Goal: Information Seeking & Learning: Learn about a topic

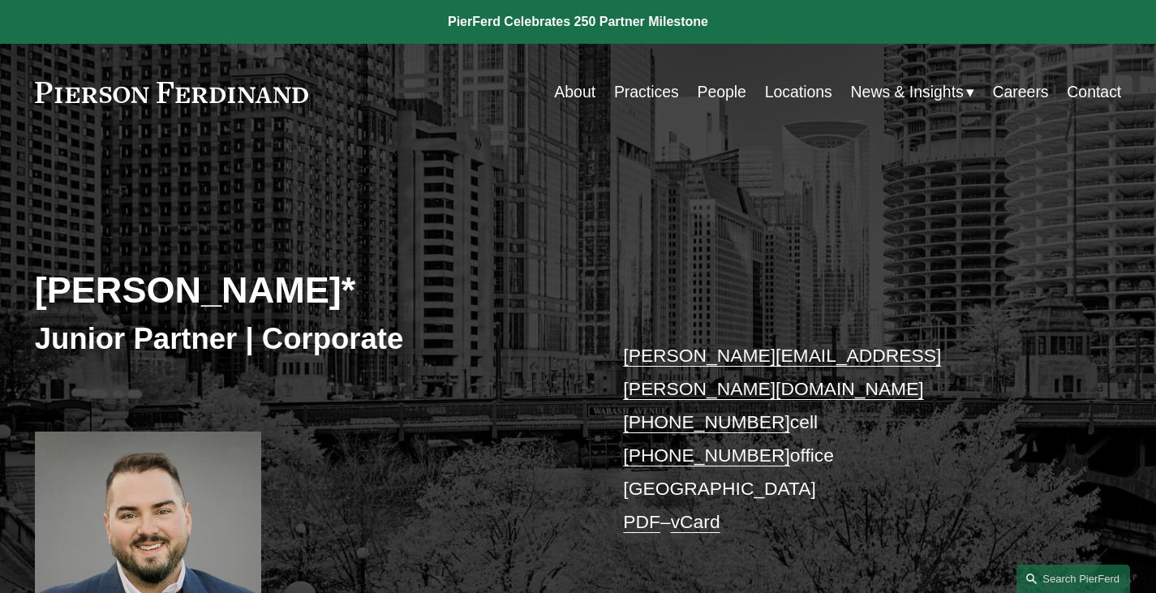
click at [705, 95] on link "People" at bounding box center [721, 92] width 49 height 32
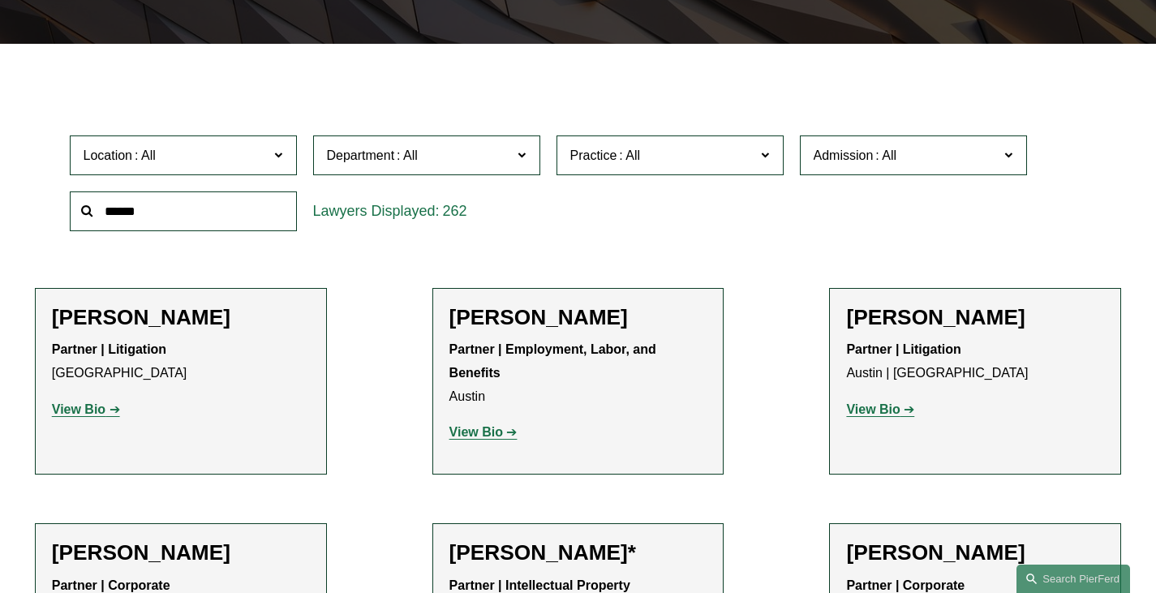
scroll to position [422, 0]
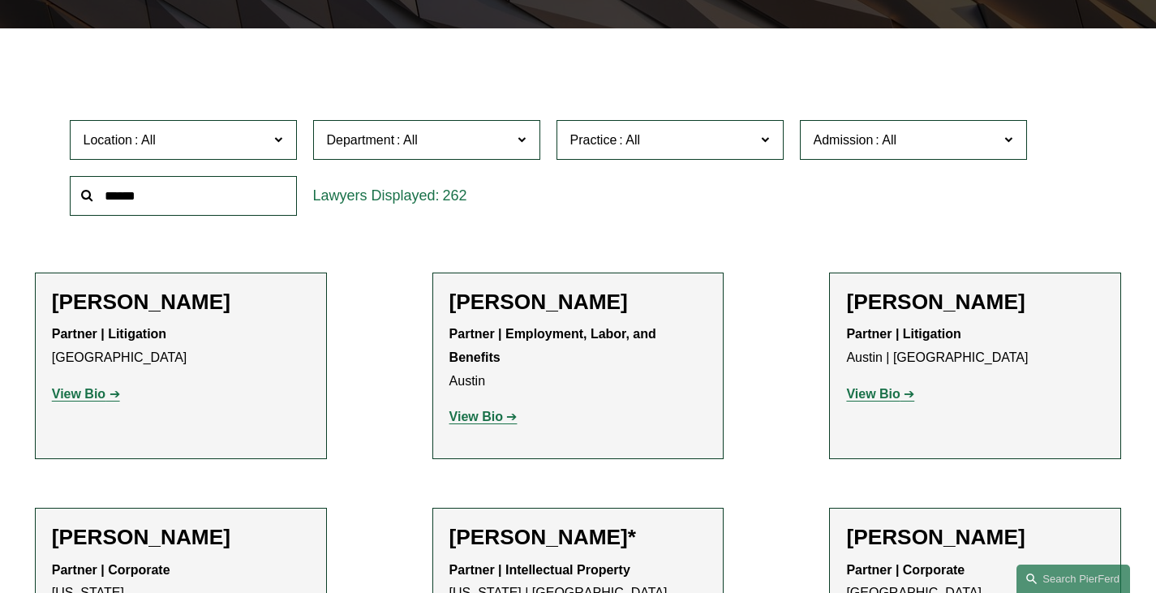
click at [355, 140] on span "Department" at bounding box center [361, 140] width 68 height 14
click at [0, 0] on link "Employment, Labor, and Benefits" at bounding box center [0, 0] width 0 height 0
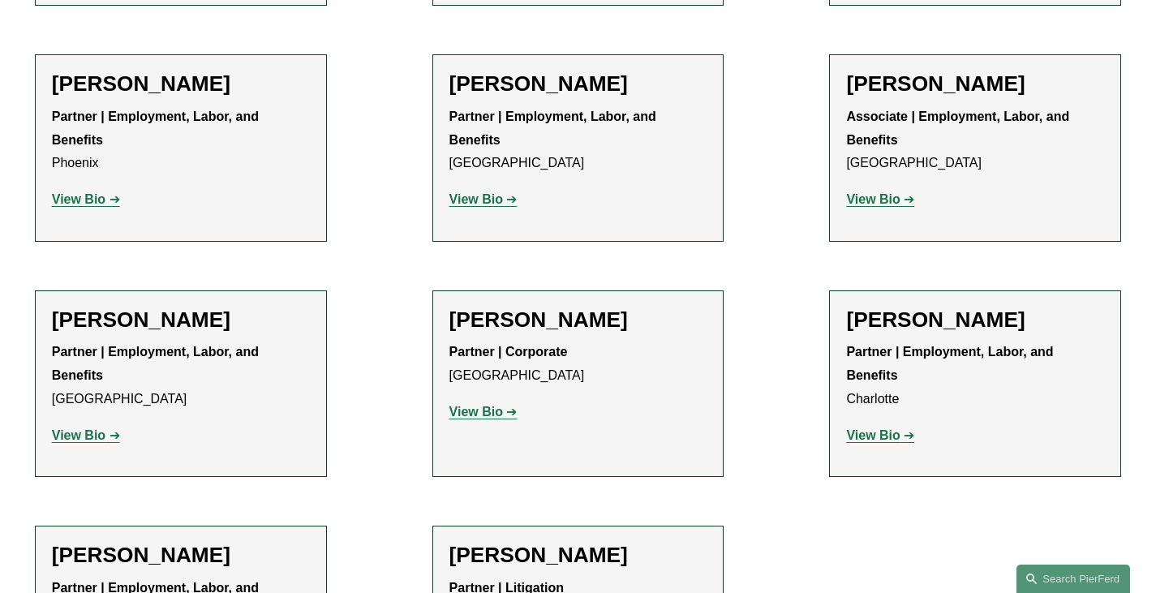
scroll to position [2721, 0]
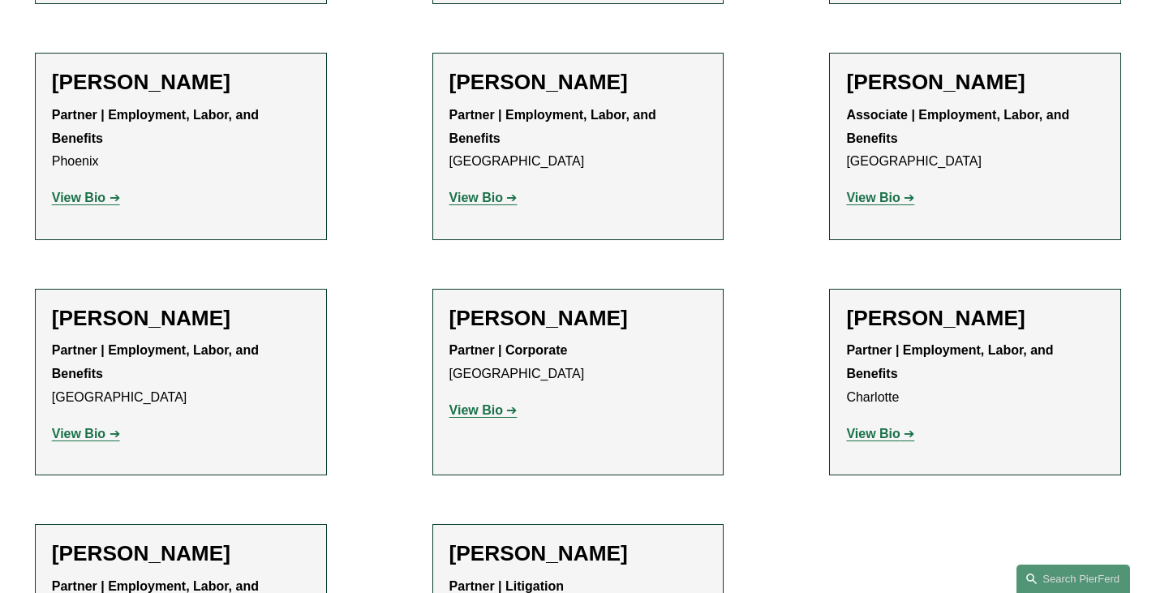
click at [892, 427] on strong "View Bio" at bounding box center [873, 434] width 54 height 14
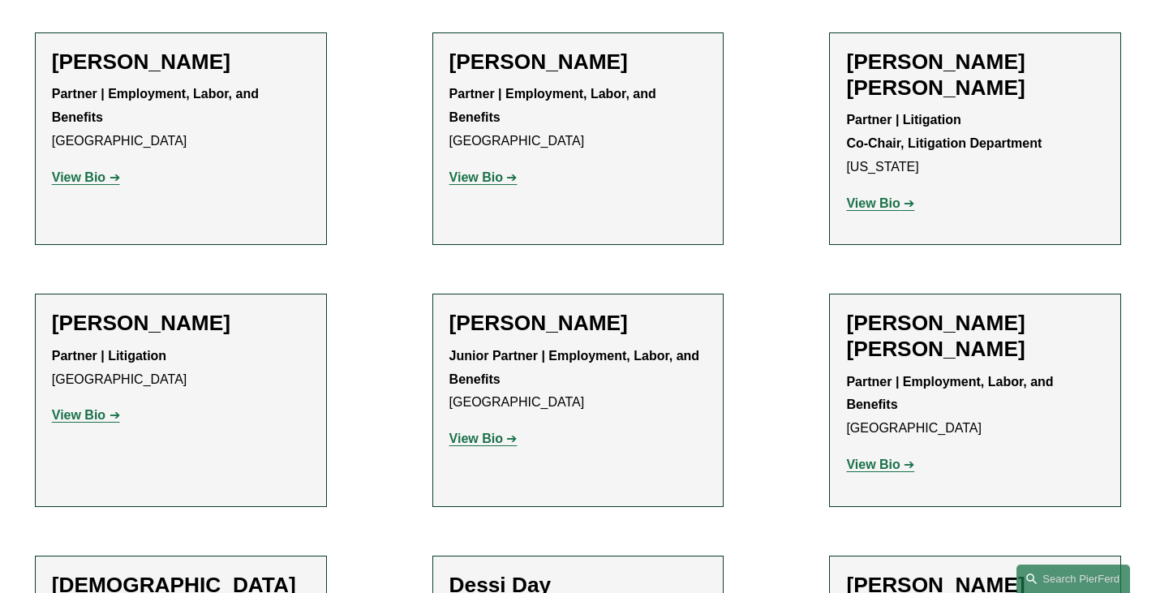
scroll to position [969, 0]
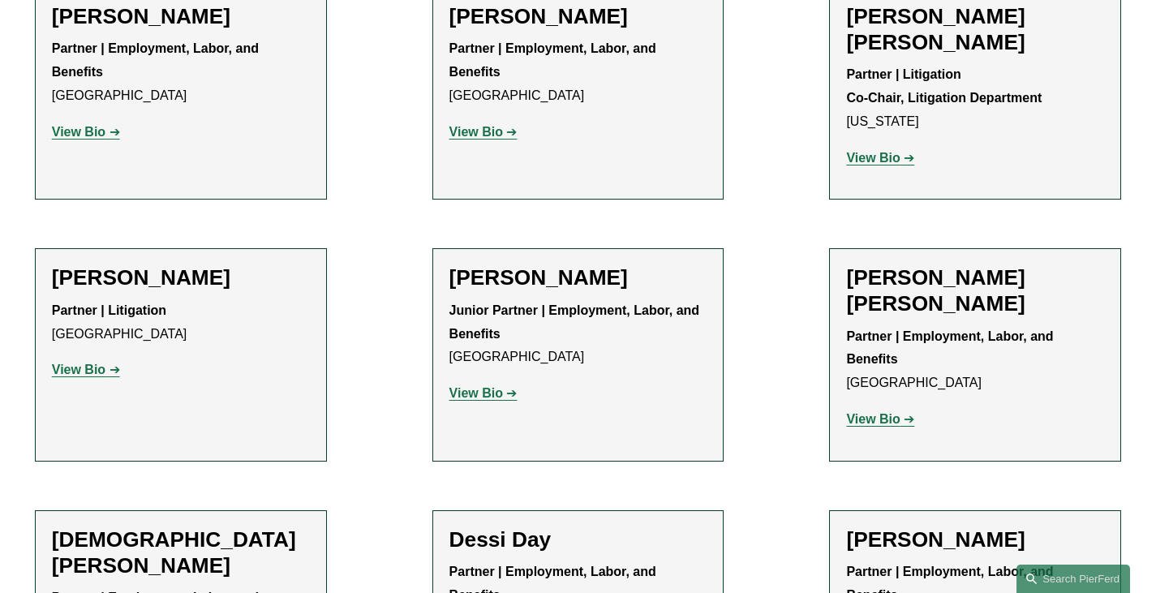
click at [95, 363] on strong "View Bio" at bounding box center [79, 370] width 54 height 14
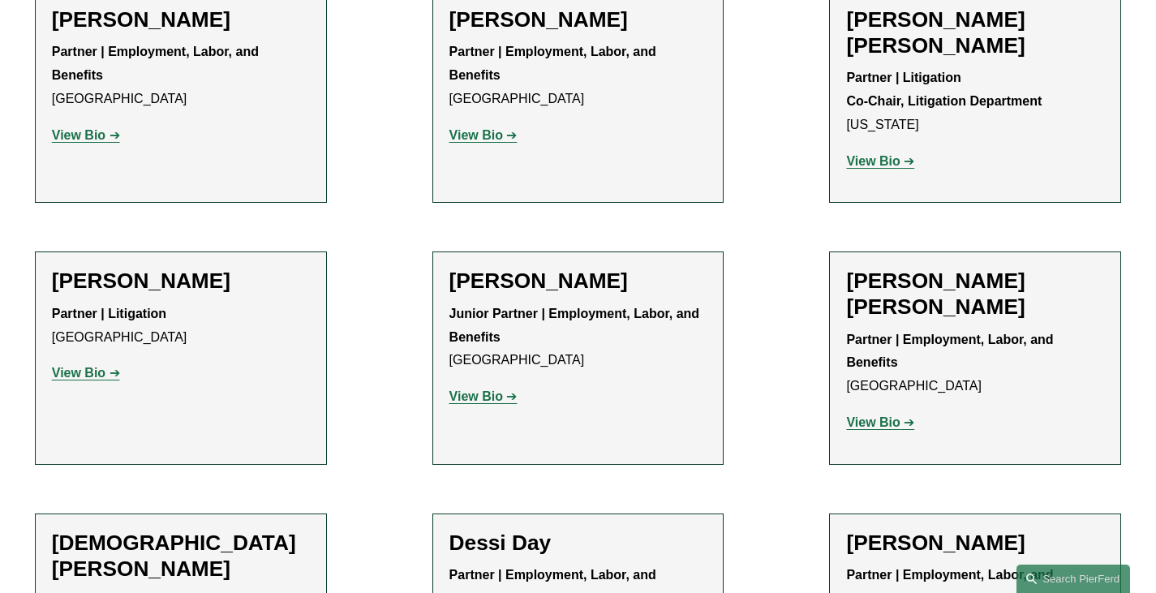
scroll to position [964, 0]
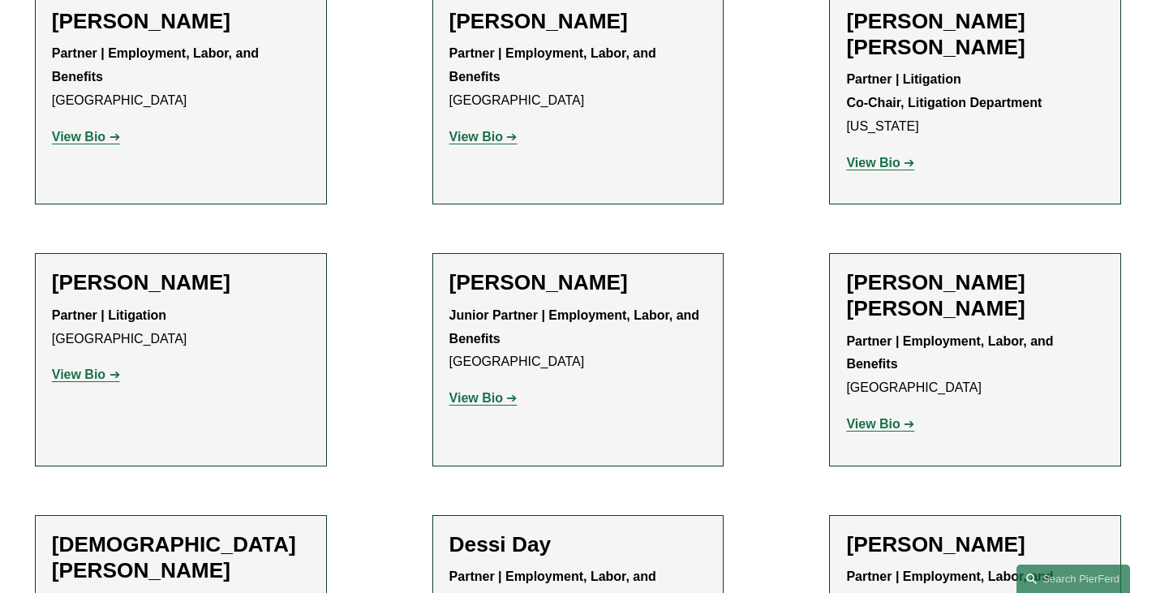
click at [493, 391] on strong "View Bio" at bounding box center [477, 398] width 54 height 14
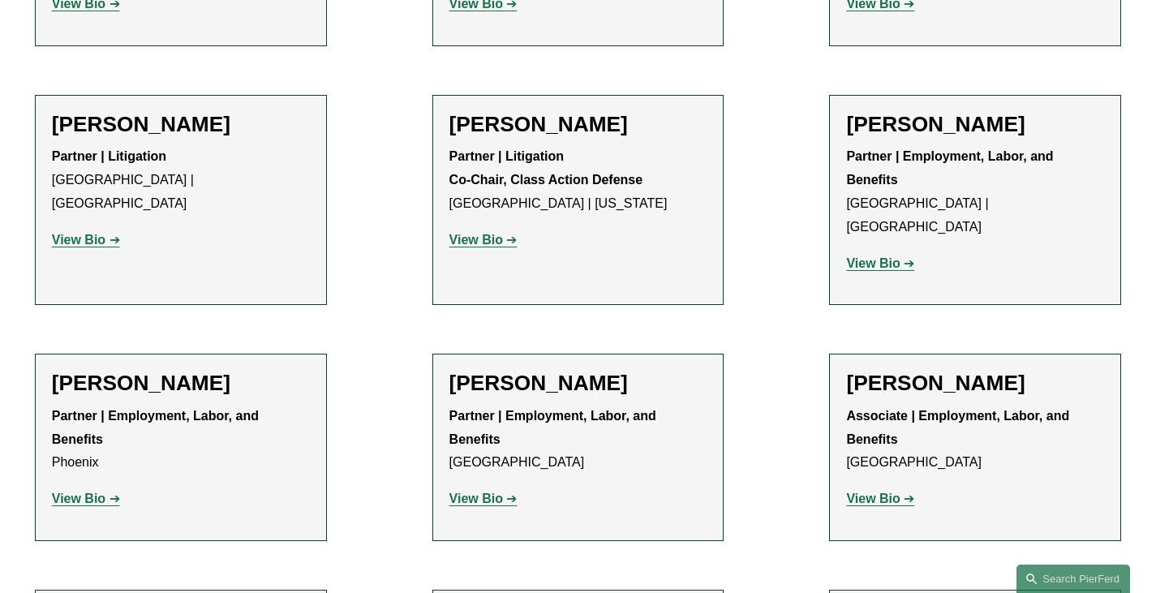
scroll to position [2420, 0]
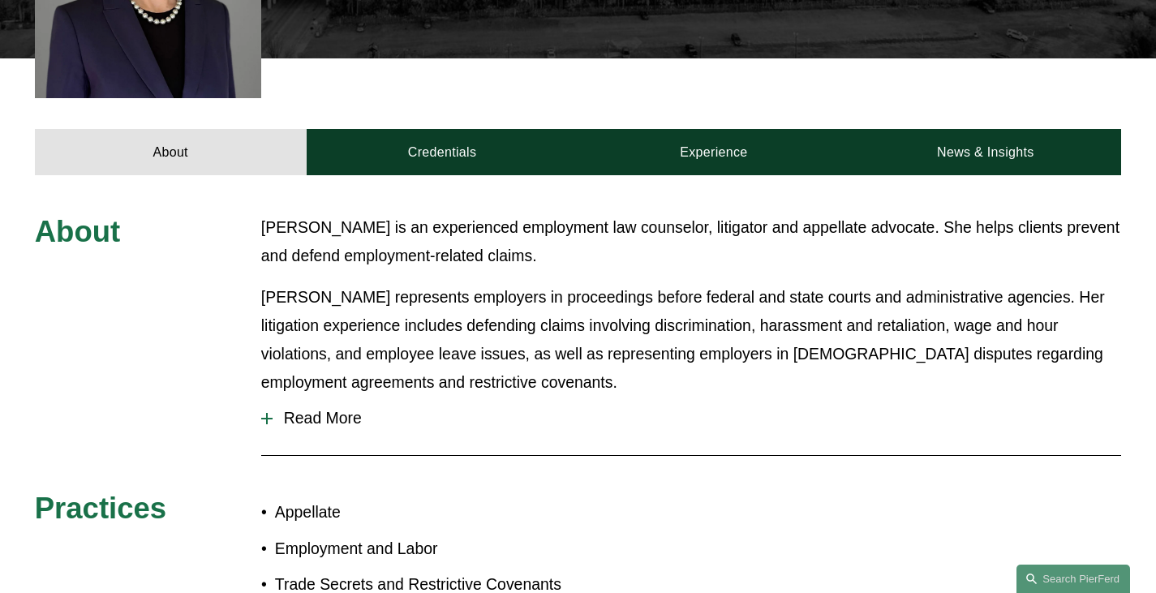
scroll to position [601, 0]
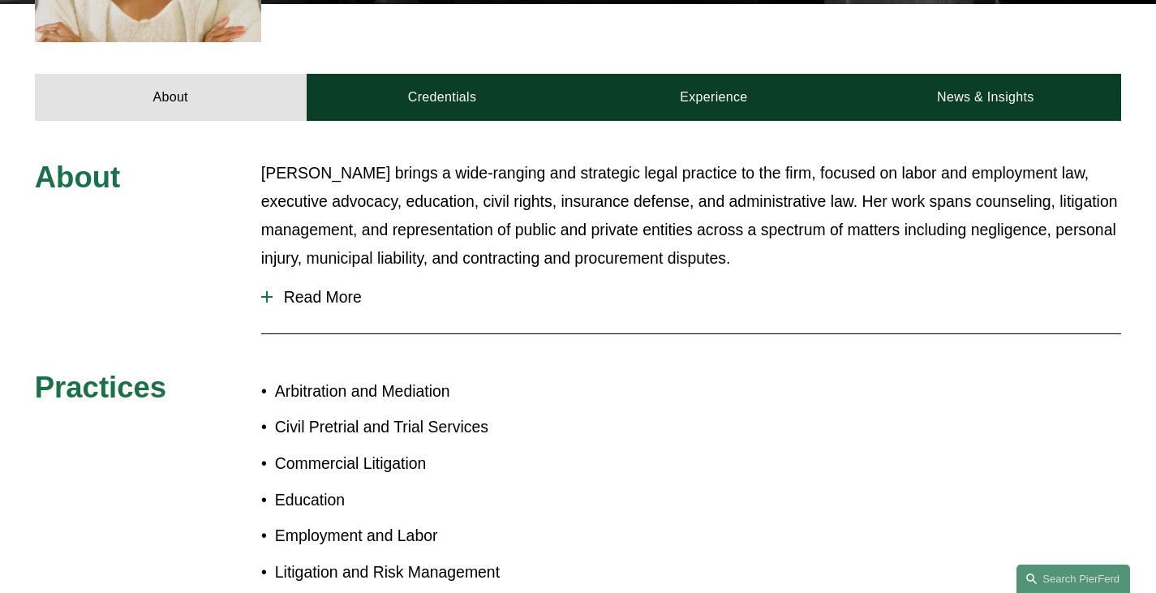
scroll to position [777, 0]
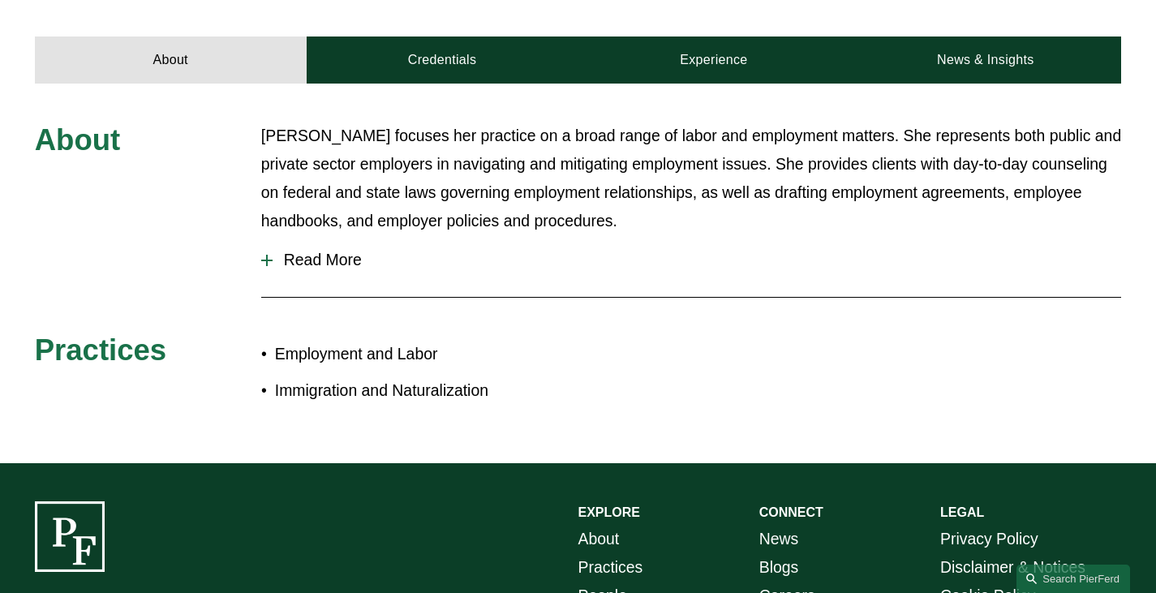
scroll to position [602, 0]
